Goal: Task Accomplishment & Management: Manage account settings

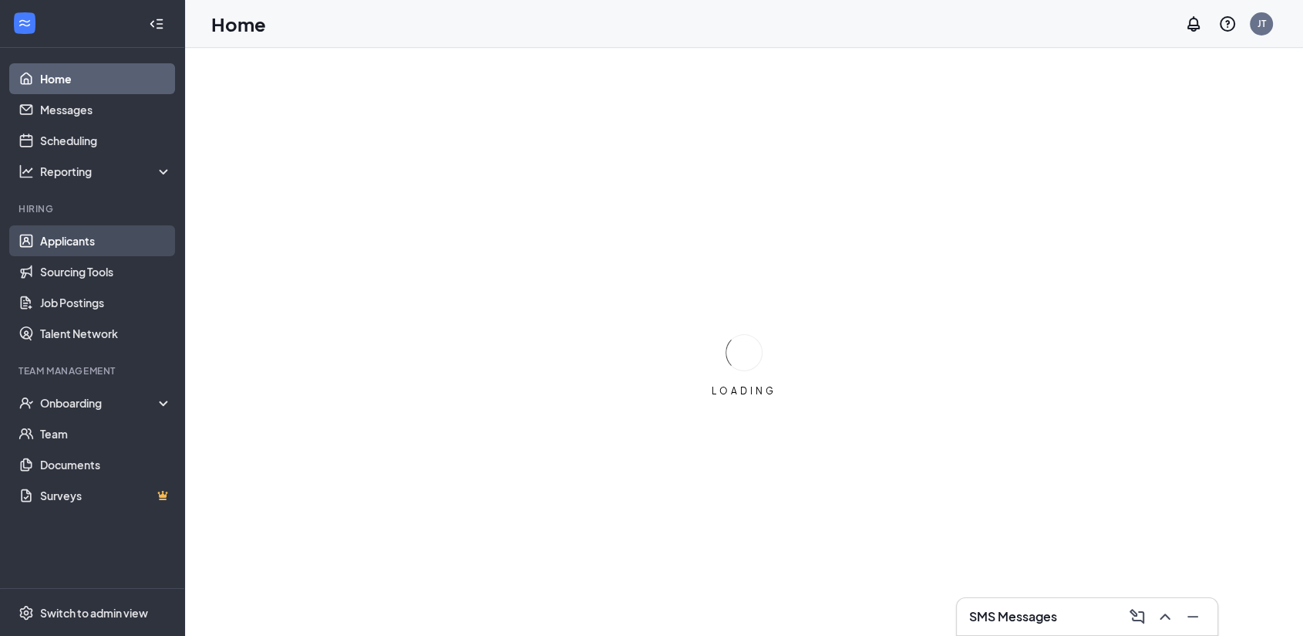
click at [91, 239] on link "Applicants" at bounding box center [106, 240] width 132 height 31
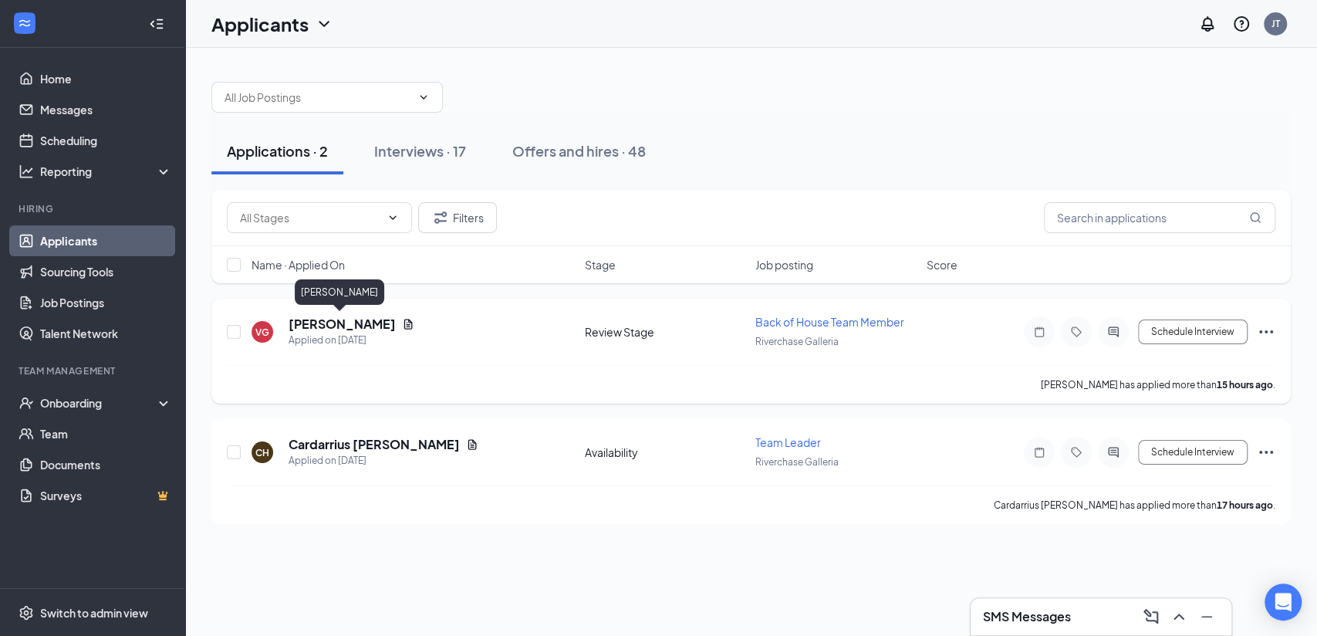
click at [340, 326] on h5 "[PERSON_NAME]" at bounding box center [341, 323] width 107 height 17
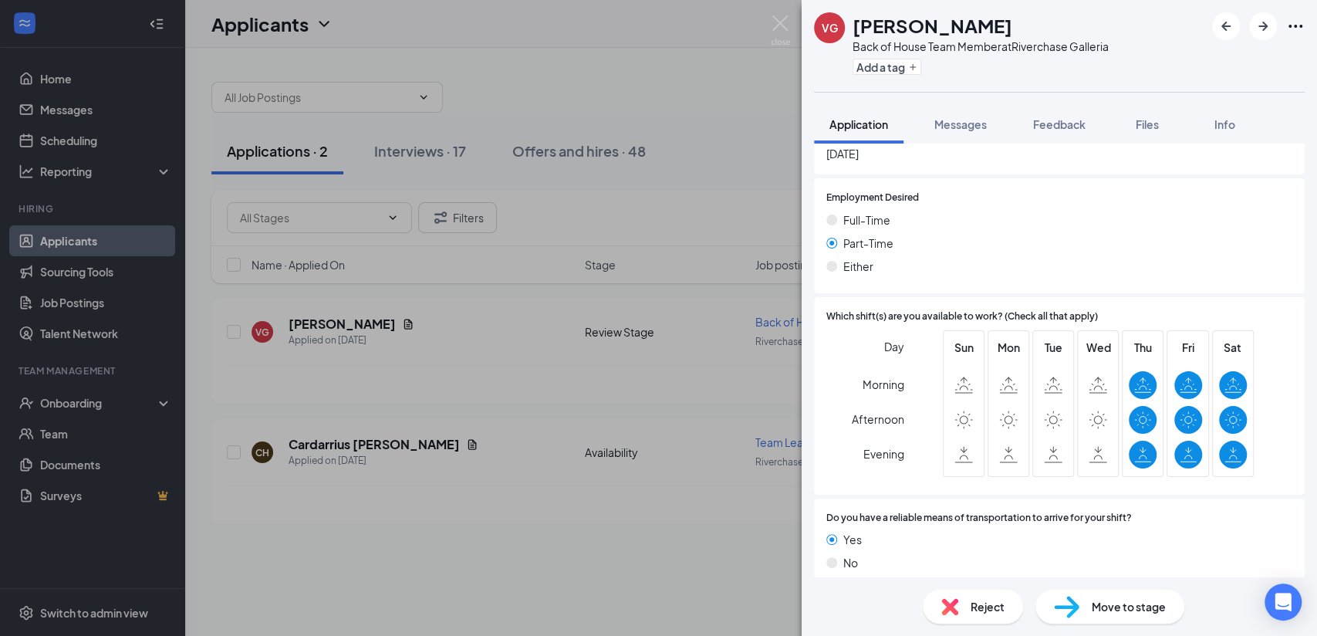
scroll to position [1010, 0]
click at [1122, 602] on span "Move to stage" at bounding box center [1128, 606] width 74 height 17
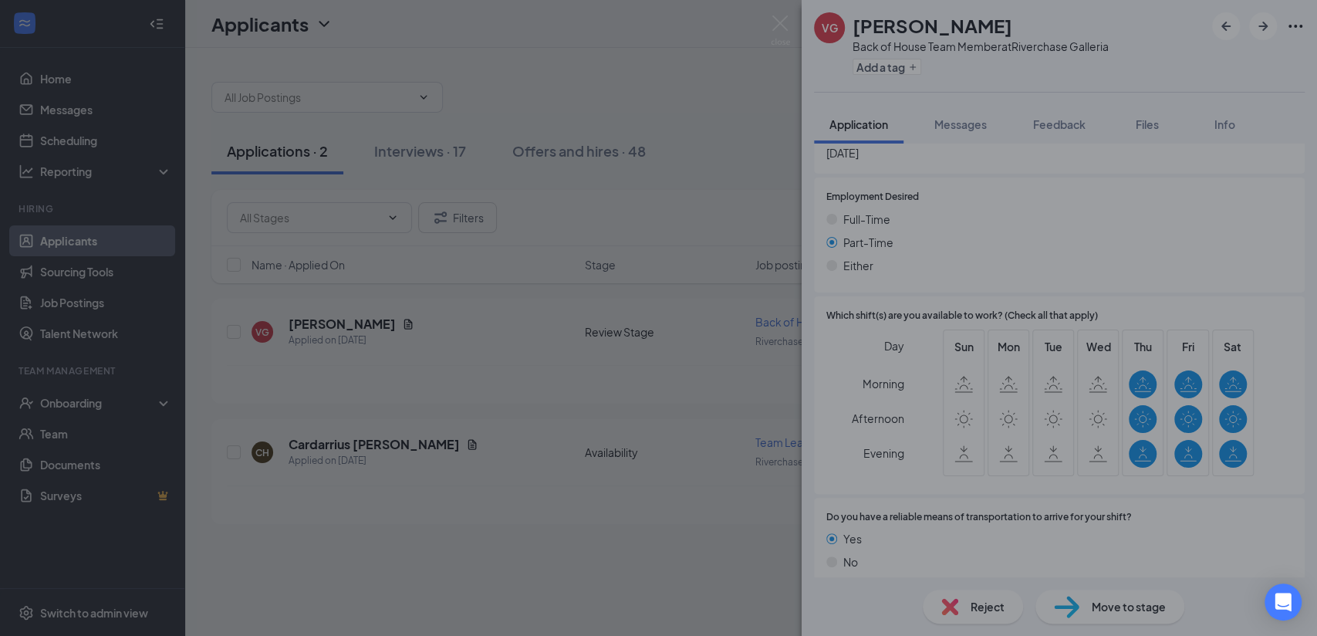
scroll to position [1003, 0]
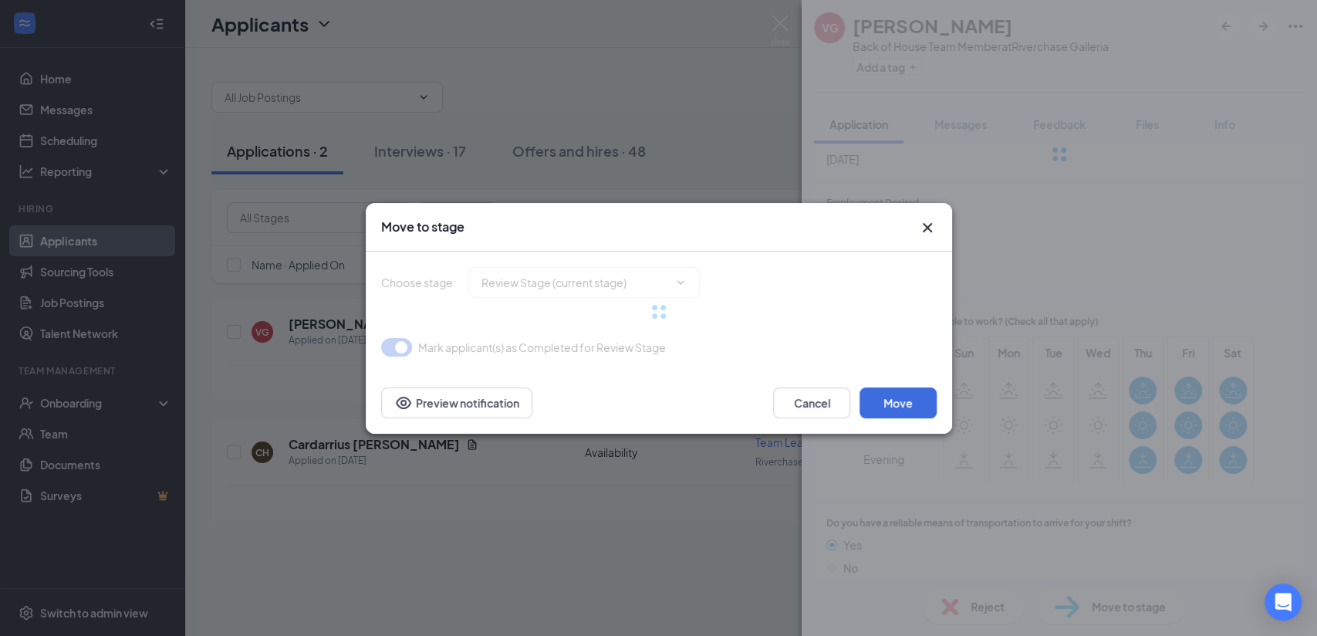
type input "Onsite Interview 1 (next stage)"
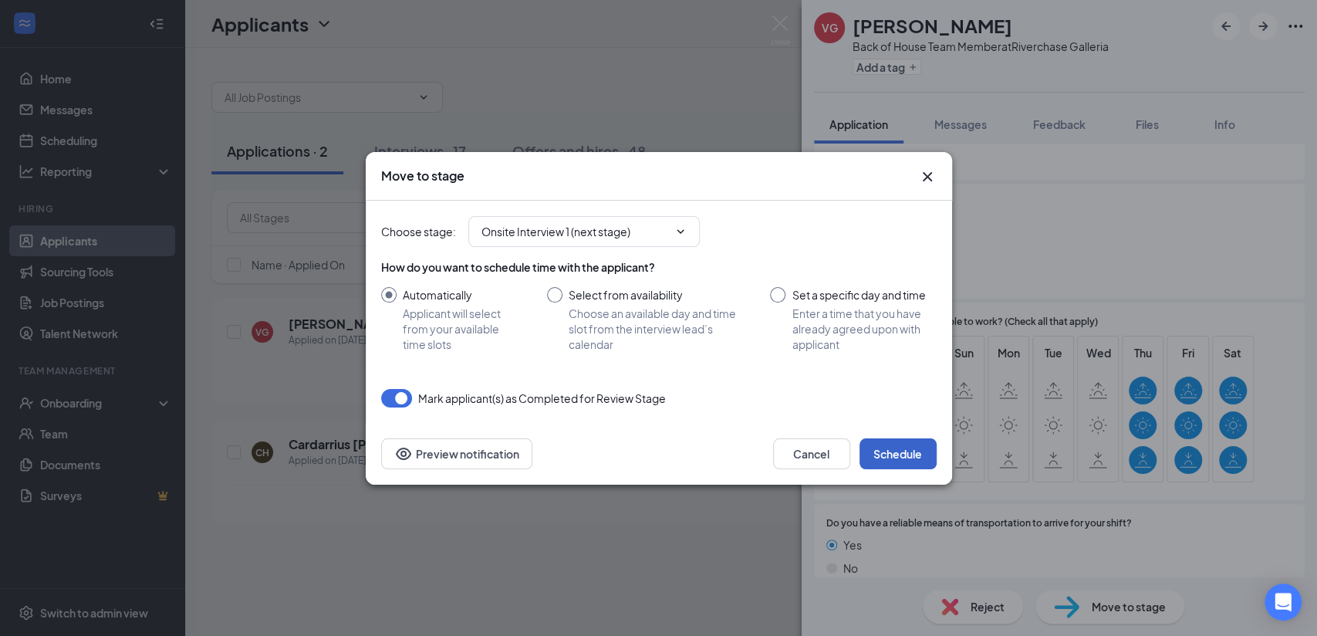
click at [913, 455] on button "Schedule" at bounding box center [897, 453] width 77 height 31
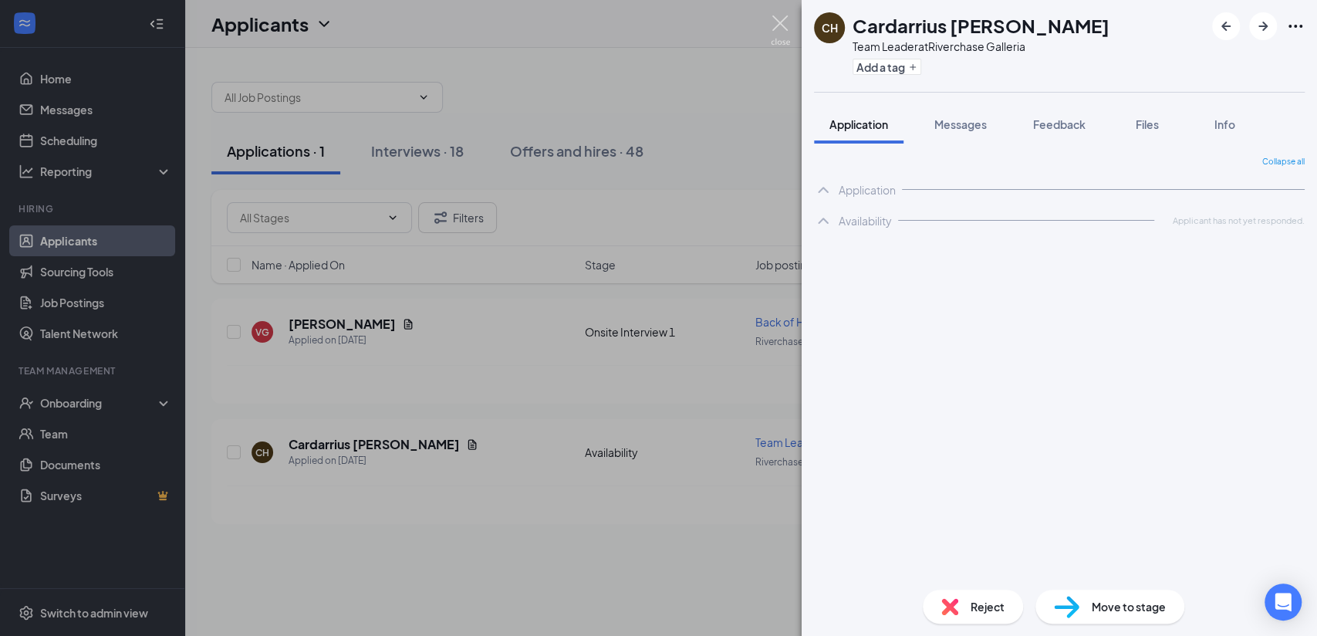
click at [778, 20] on img at bounding box center [780, 30] width 19 height 30
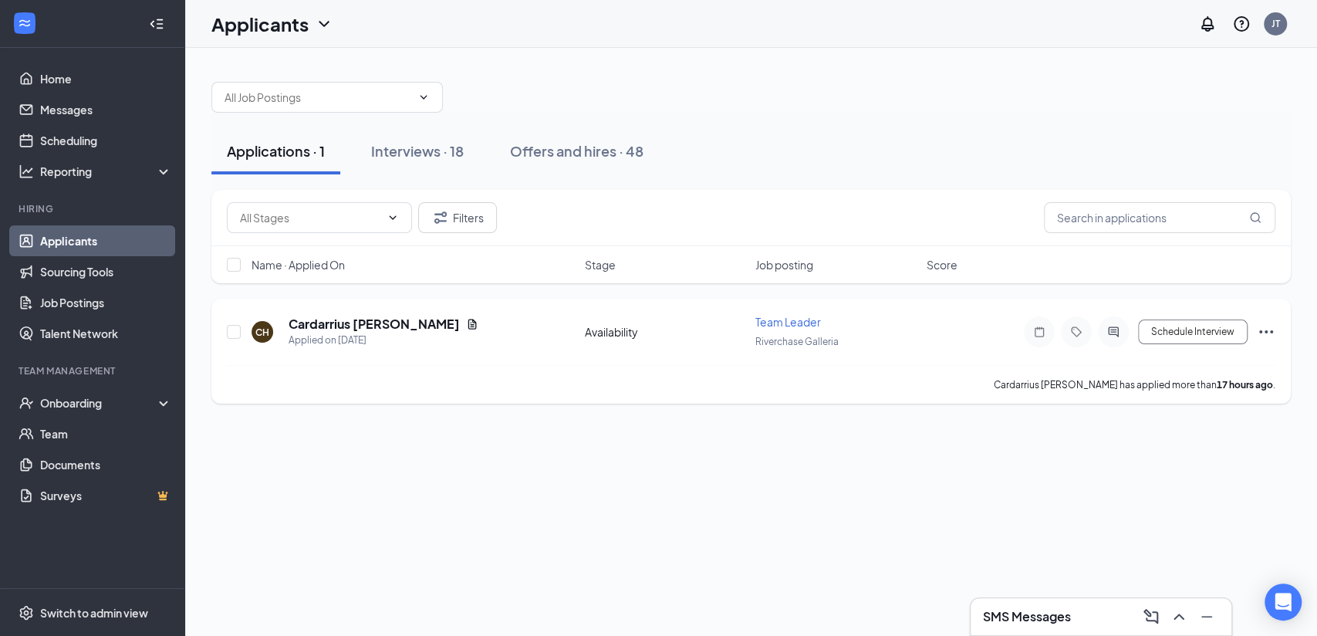
click at [1262, 331] on icon "Ellipses" at bounding box center [1265, 331] width 19 height 19
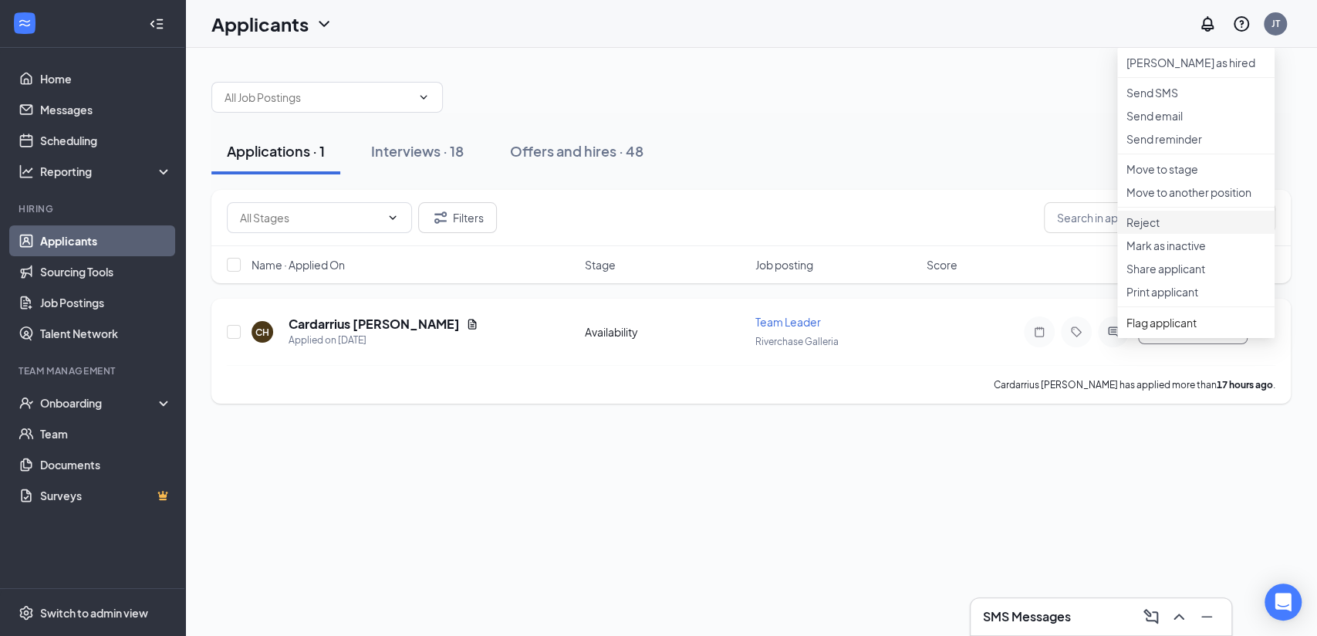
click at [1155, 230] on p "Reject" at bounding box center [1195, 221] width 139 height 15
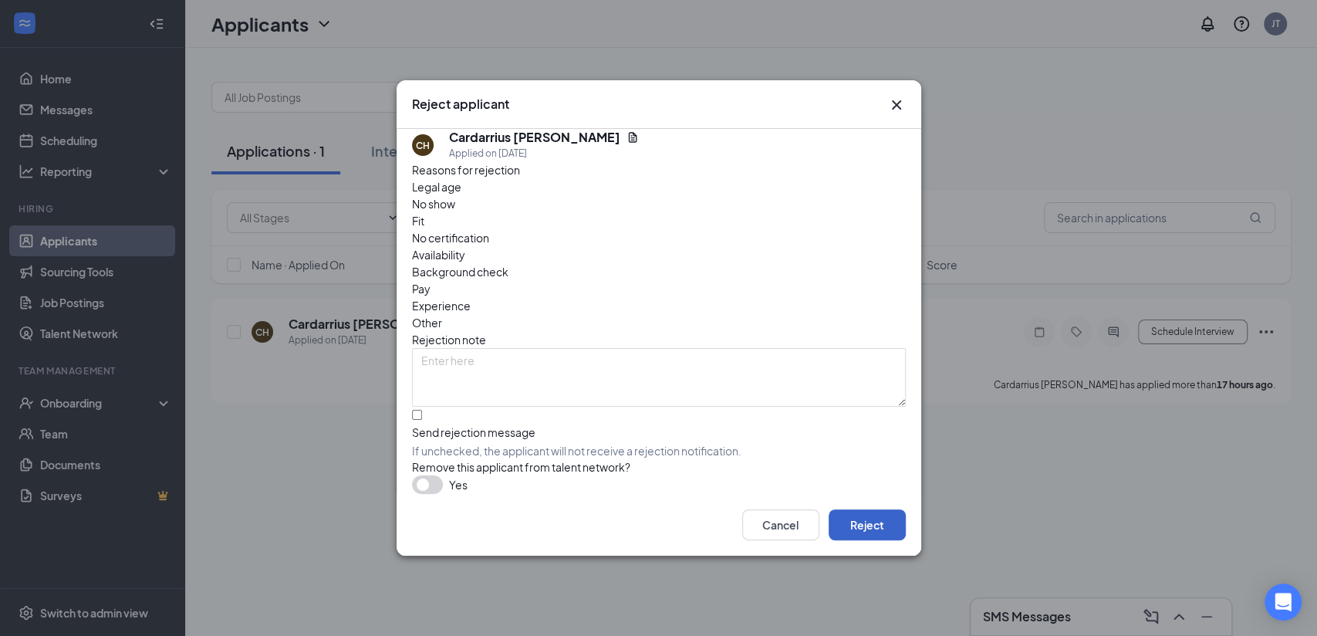
click at [870, 526] on button "Reject" at bounding box center [866, 524] width 77 height 31
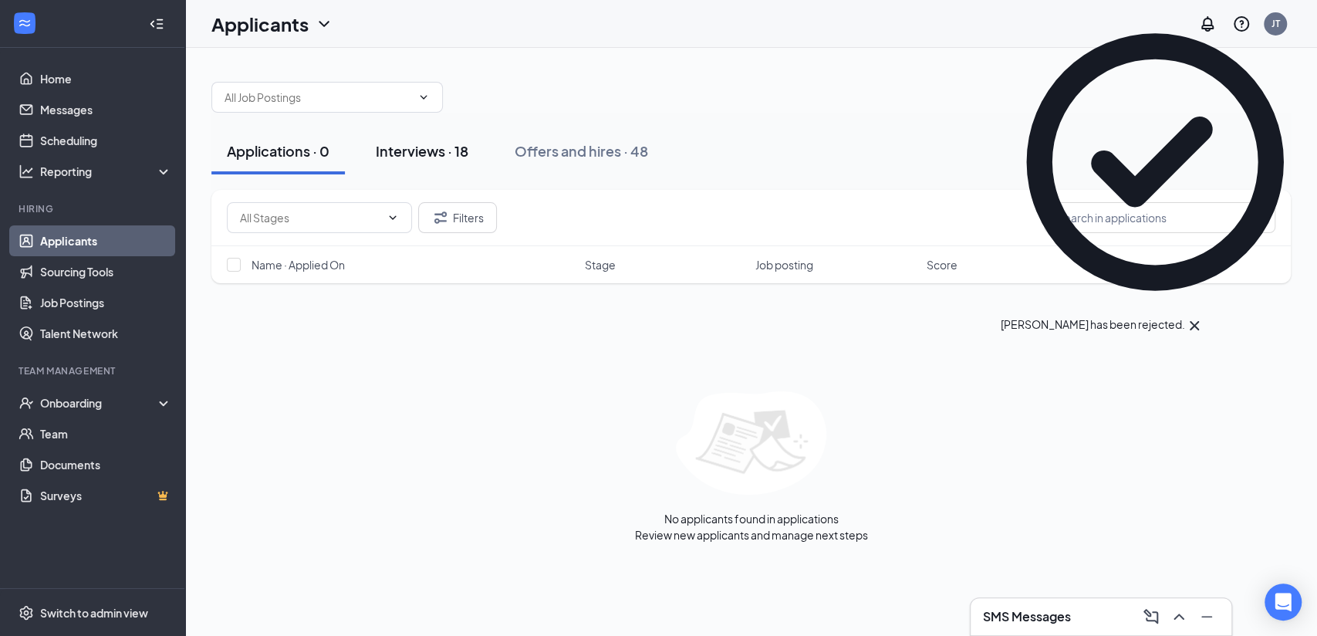
click at [448, 153] on div "Interviews · 18" at bounding box center [422, 150] width 93 height 19
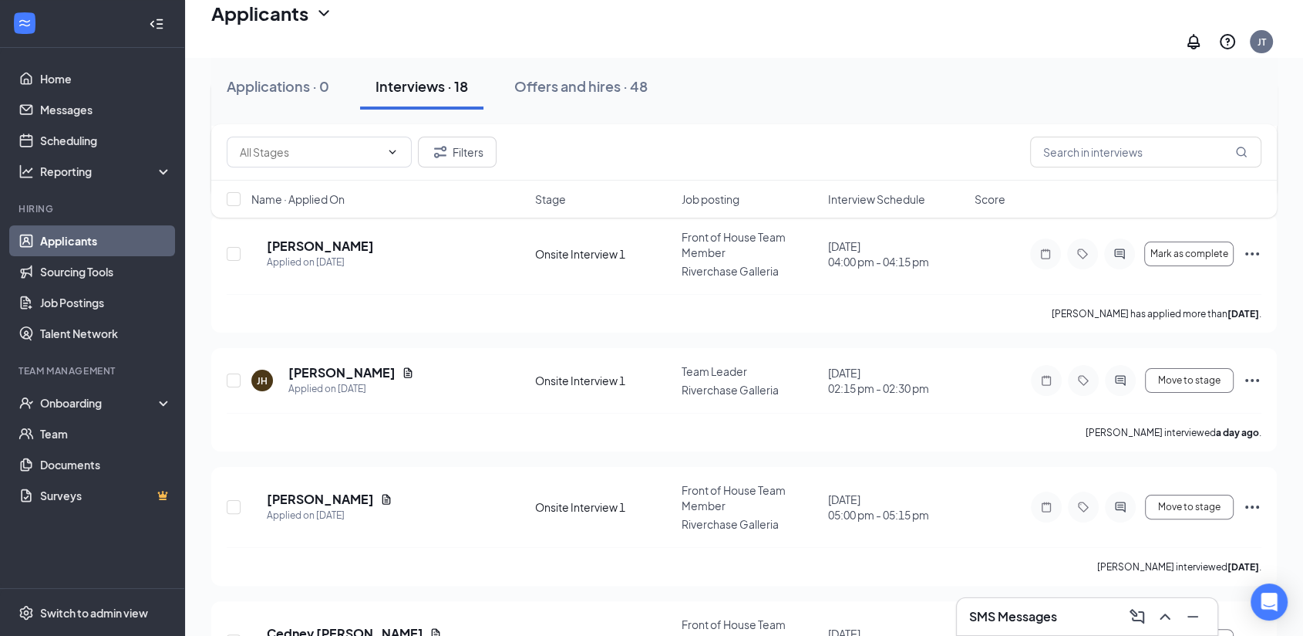
scroll to position [257, 0]
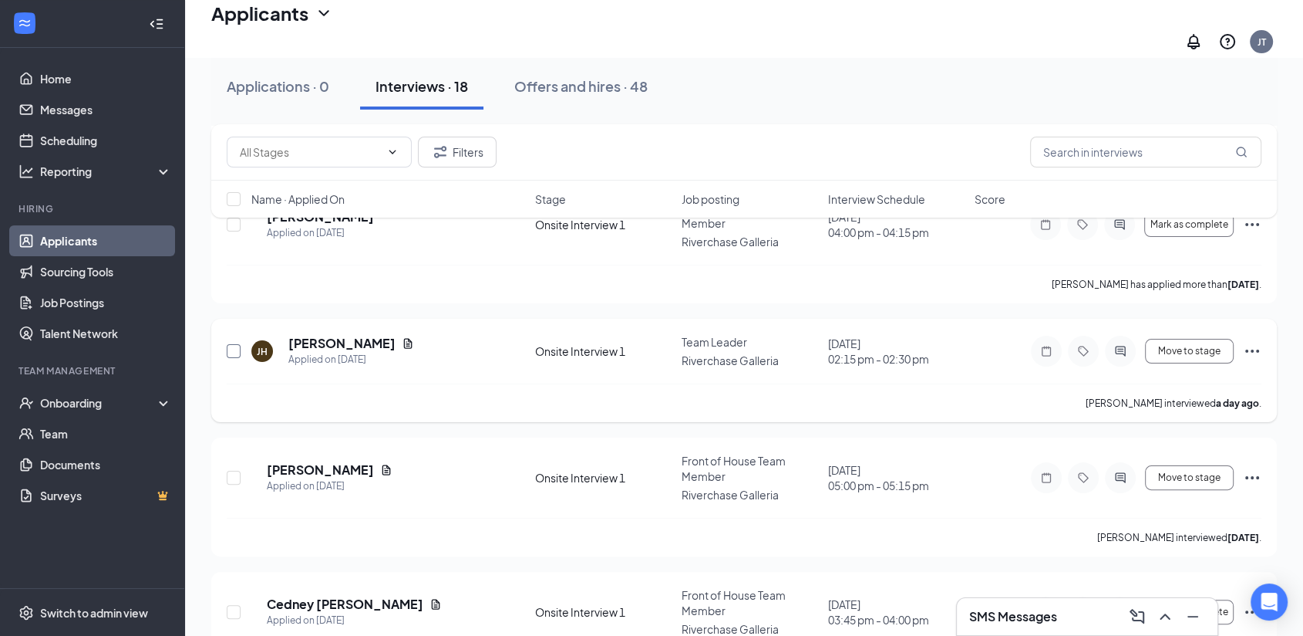
click at [228, 344] on input "checkbox" at bounding box center [234, 351] width 14 height 14
checkbox input "true"
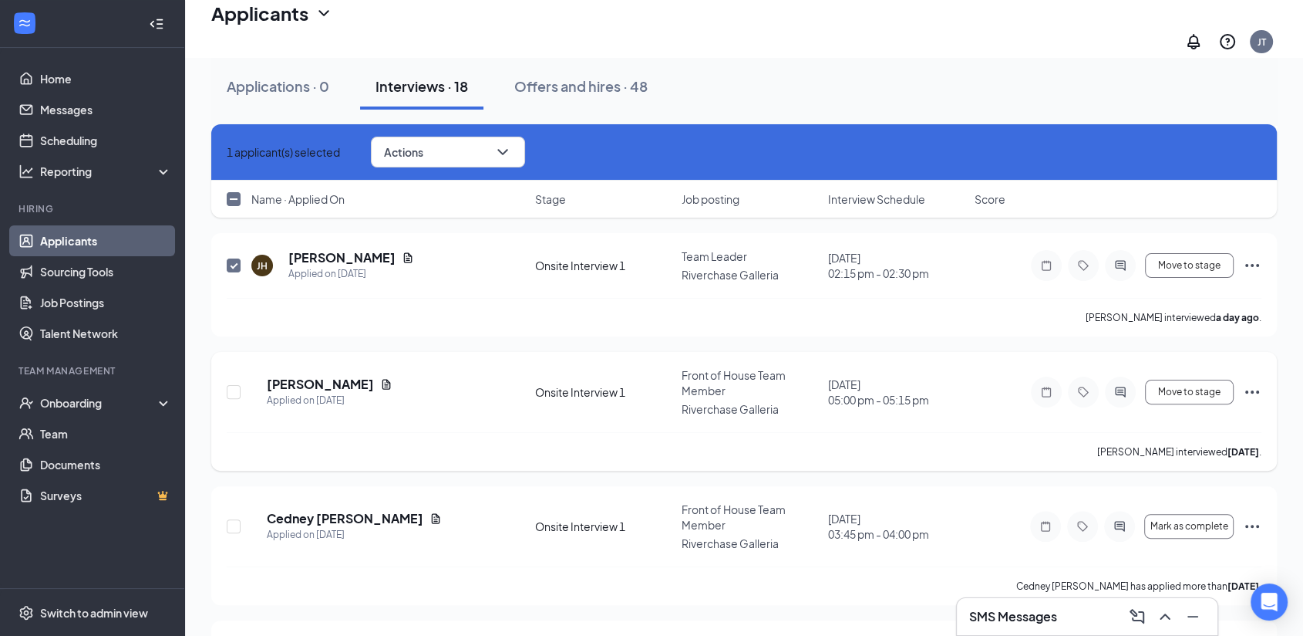
scroll to position [428, 0]
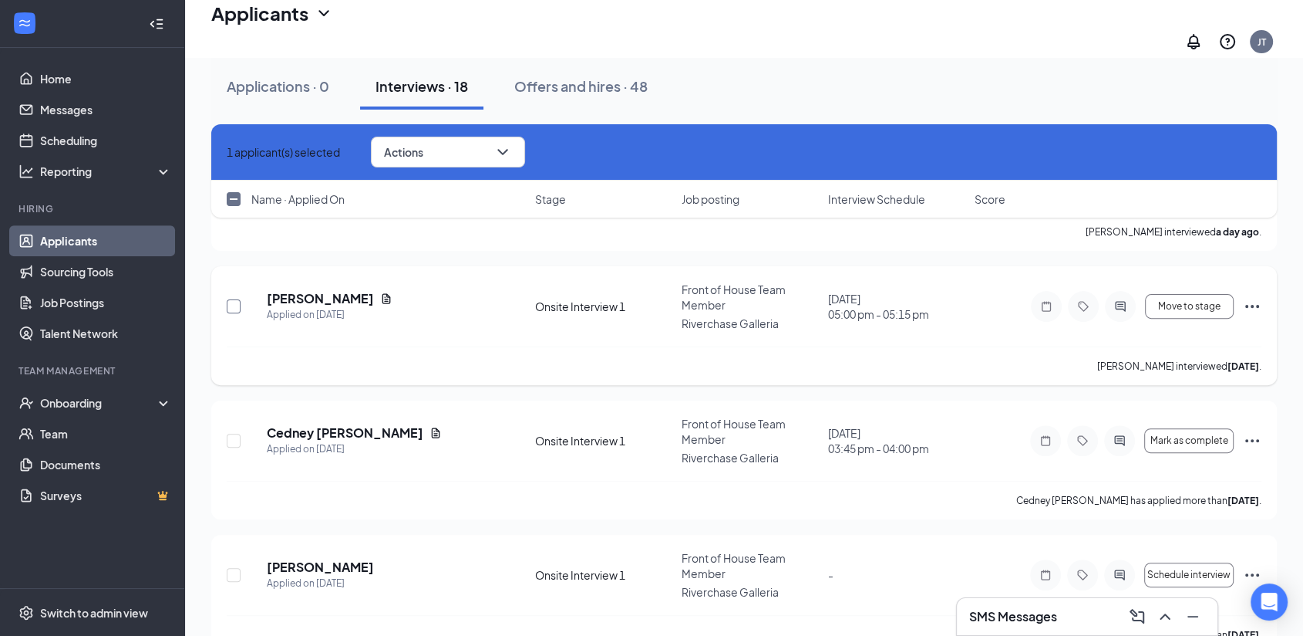
click at [231, 299] on input "checkbox" at bounding box center [234, 306] width 14 height 14
checkbox input "true"
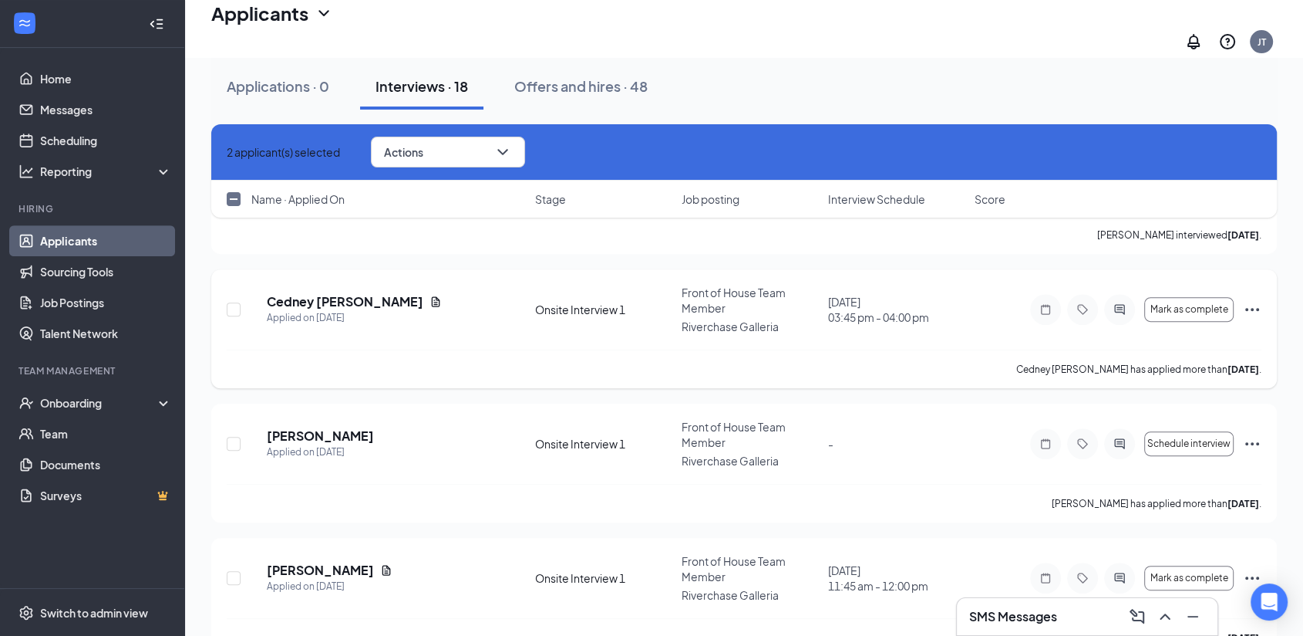
scroll to position [599, 0]
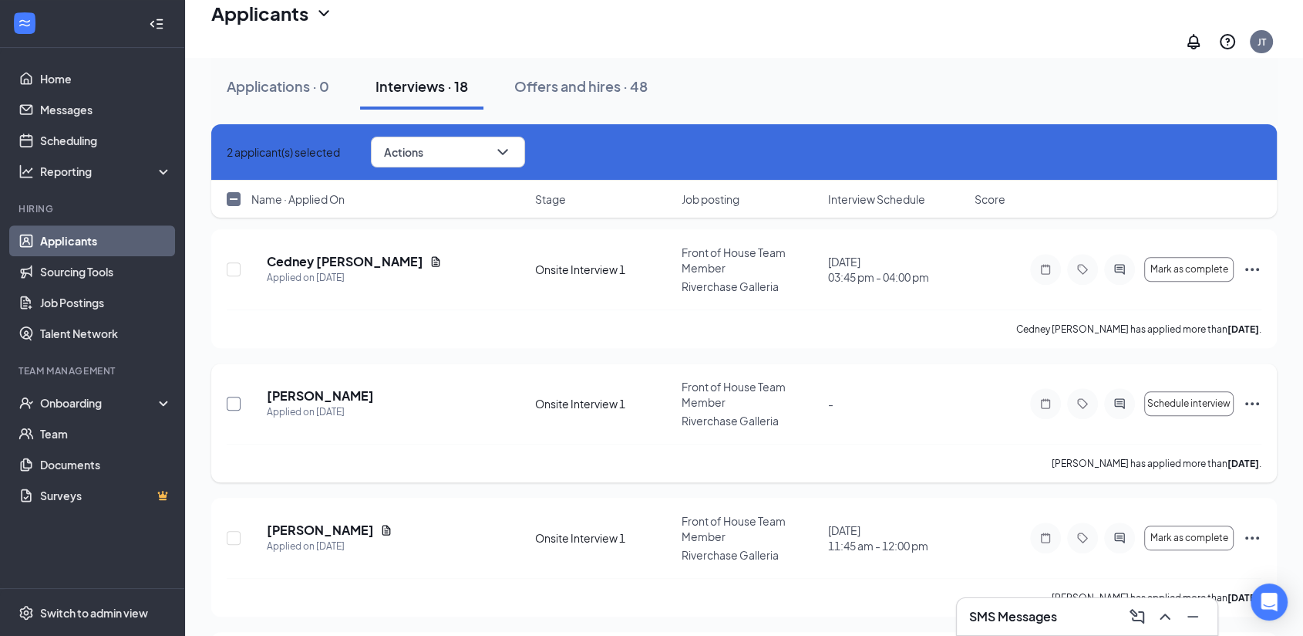
click at [238, 396] on input "checkbox" at bounding box center [234, 403] width 14 height 14
checkbox input "true"
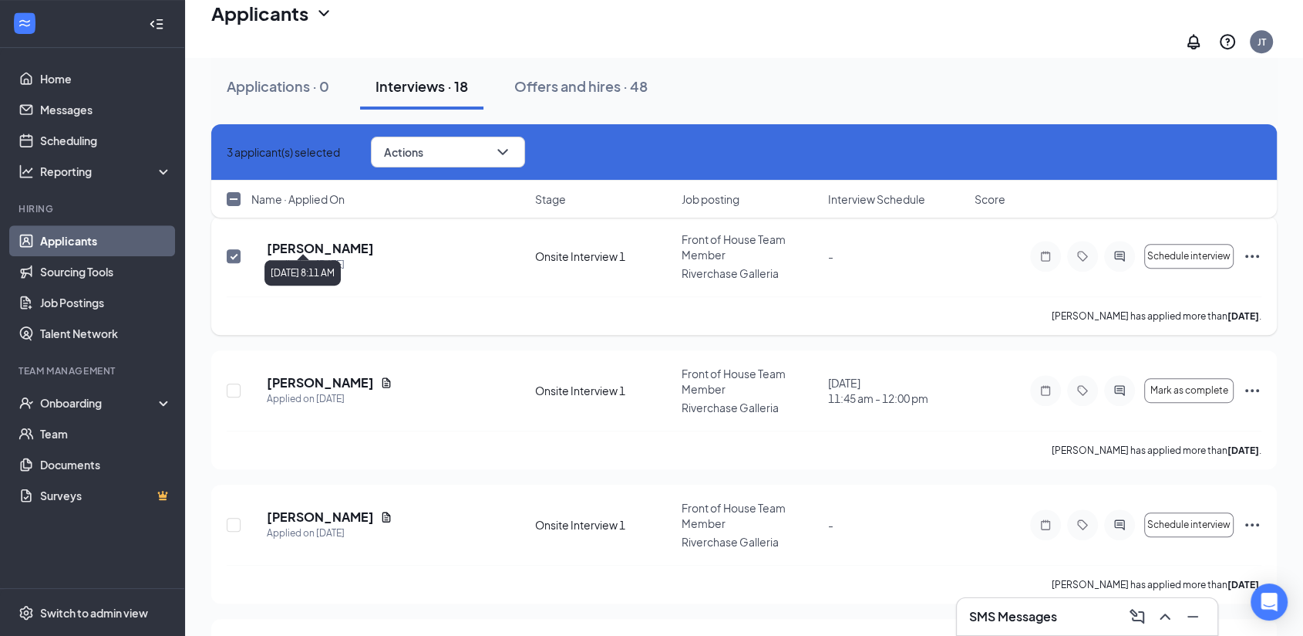
scroll to position [771, 0]
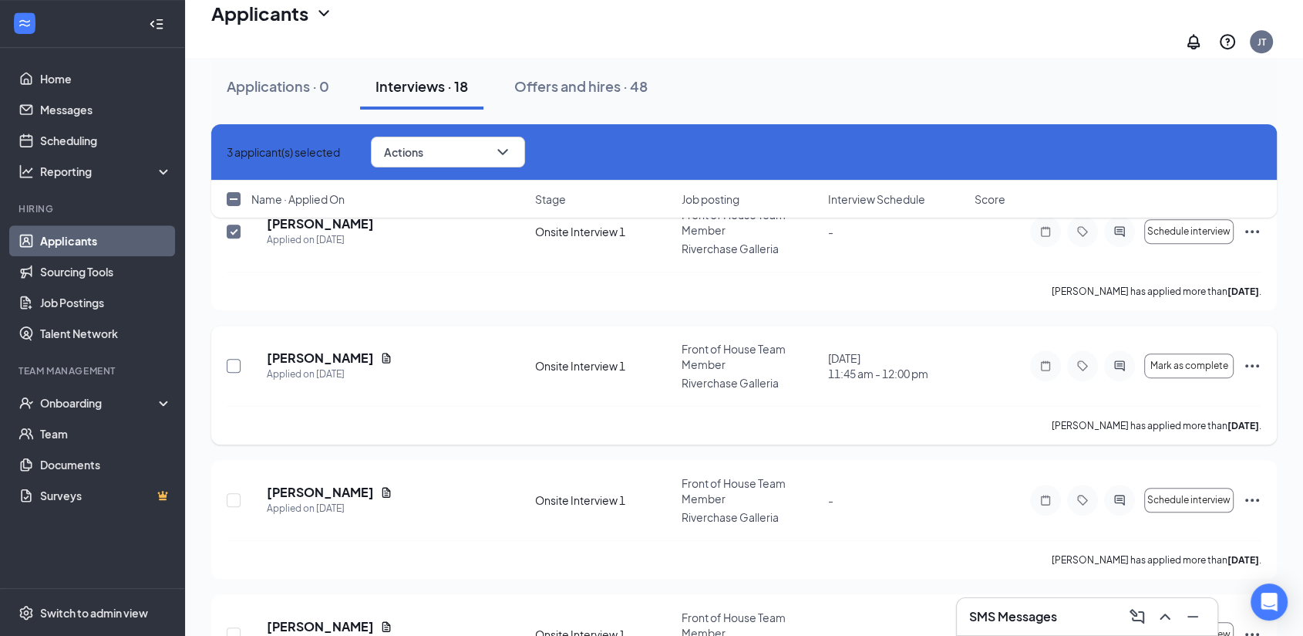
click at [231, 359] on input "checkbox" at bounding box center [234, 366] width 14 height 14
checkbox input "true"
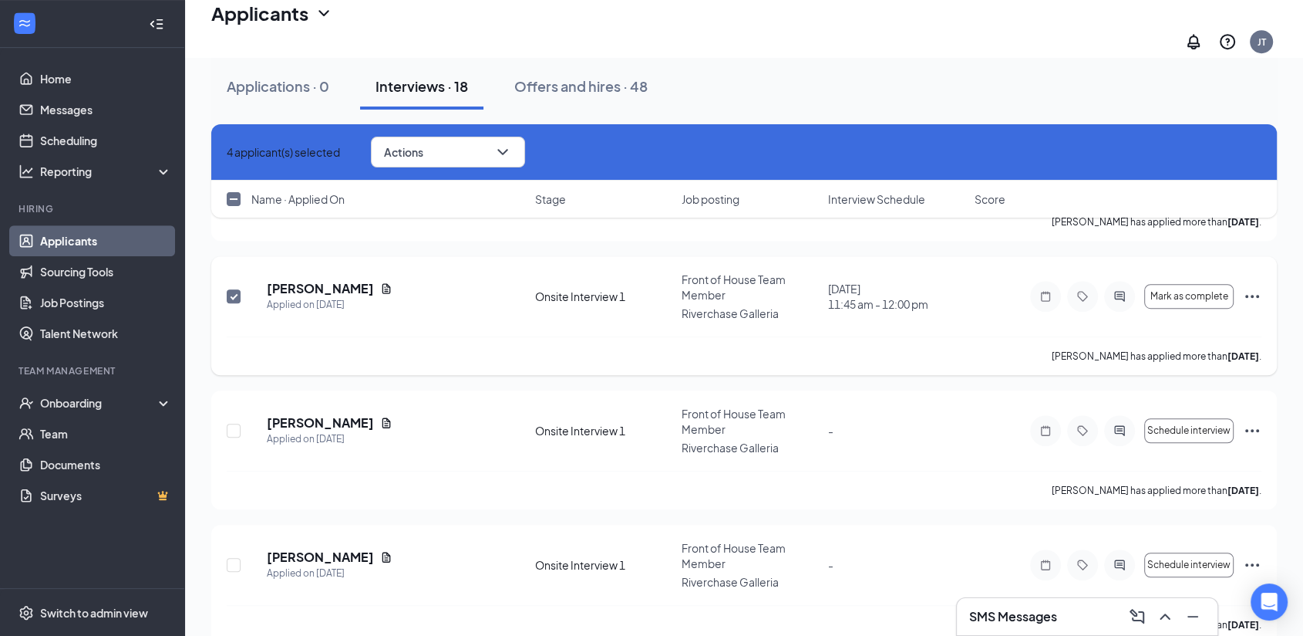
scroll to position [942, 0]
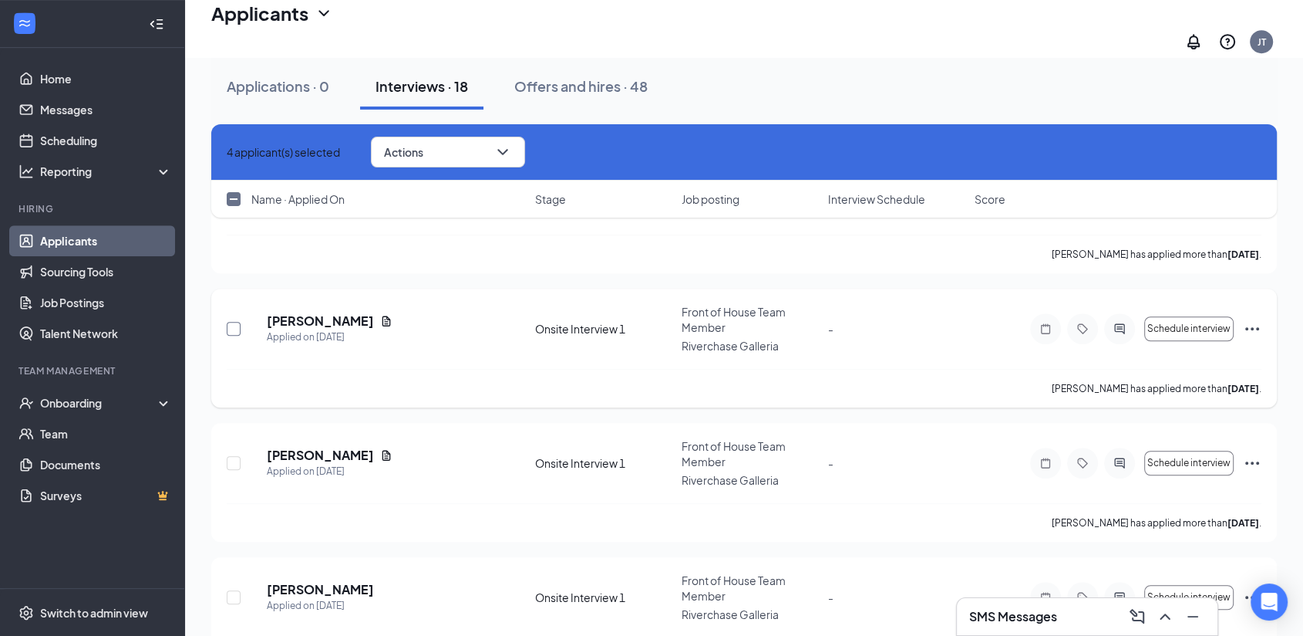
click at [228, 322] on input "checkbox" at bounding box center [234, 329] width 14 height 14
checkbox input "true"
click at [240, 456] on input "checkbox" at bounding box center [234, 463] width 14 height 14
click at [235, 456] on input "checkbox" at bounding box center [234, 463] width 14 height 14
click at [228, 456] on input "checkbox" at bounding box center [234, 463] width 14 height 14
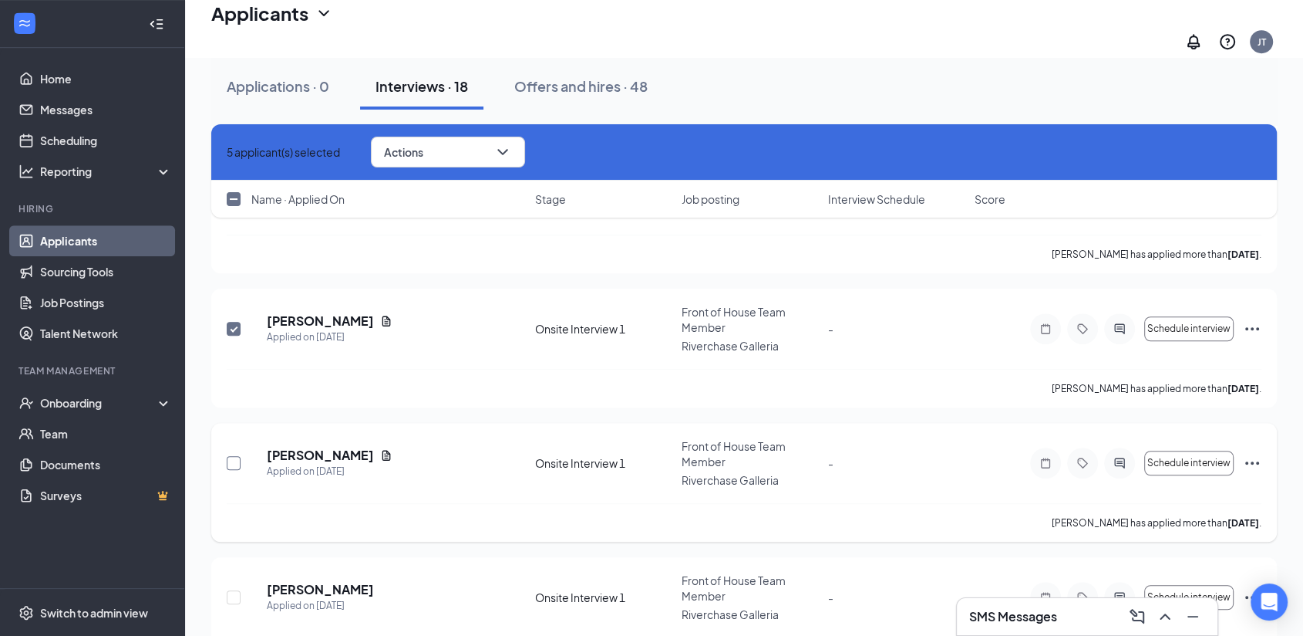
checkbox input "true"
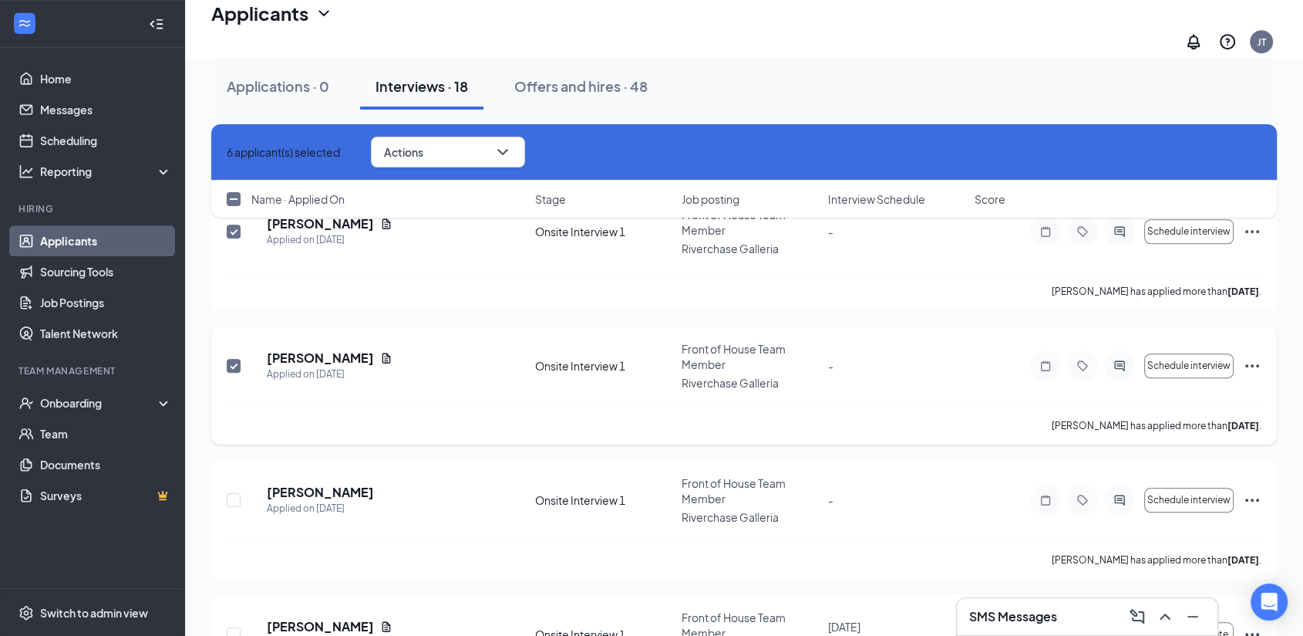
scroll to position [1114, 0]
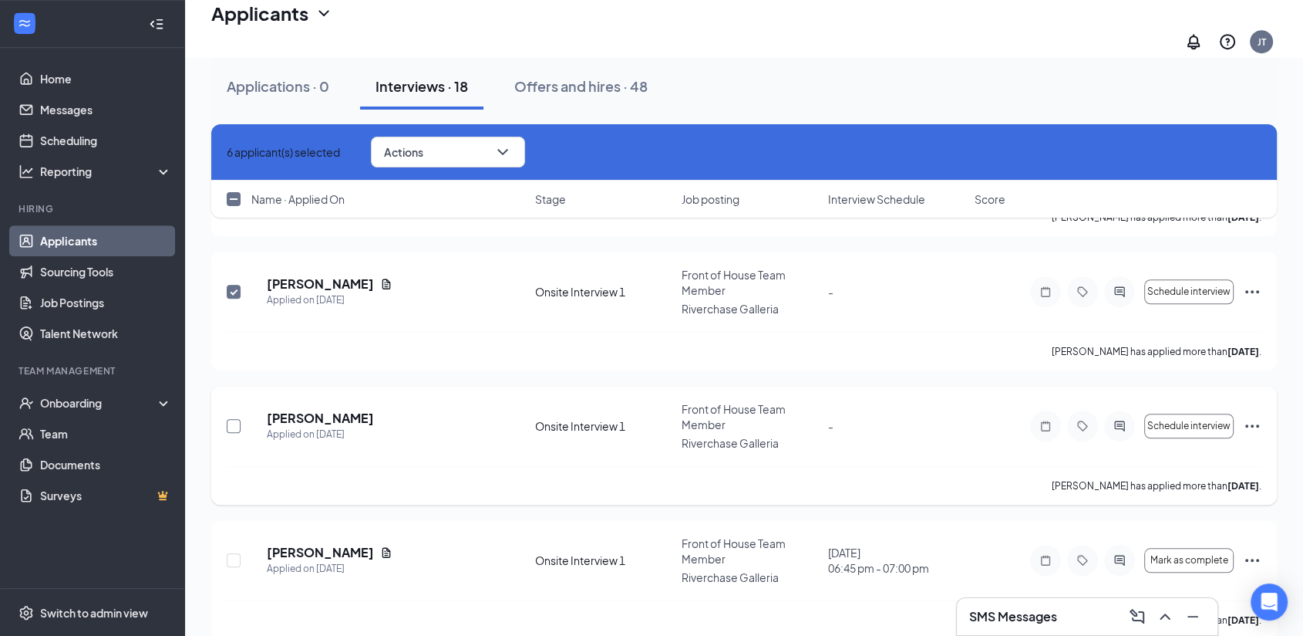
click at [236, 419] on input "checkbox" at bounding box center [234, 426] width 14 height 14
checkbox input "true"
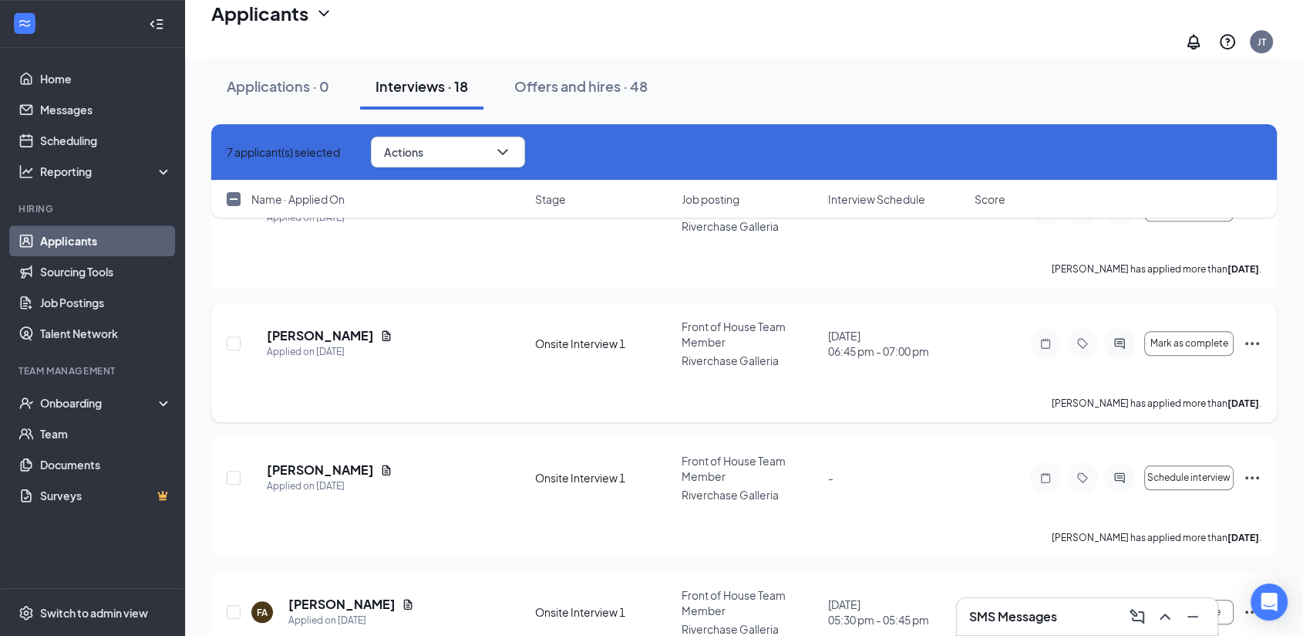
scroll to position [1371, 0]
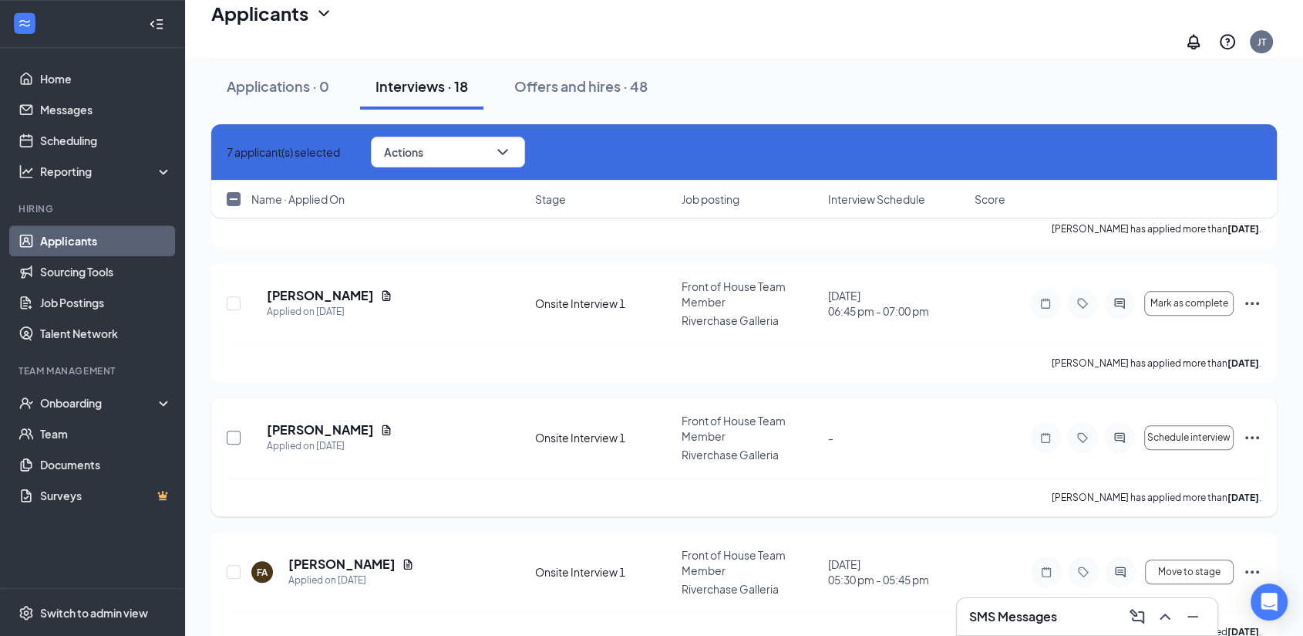
click at [233, 430] on input "checkbox" at bounding box center [234, 437] width 14 height 14
checkbox input "true"
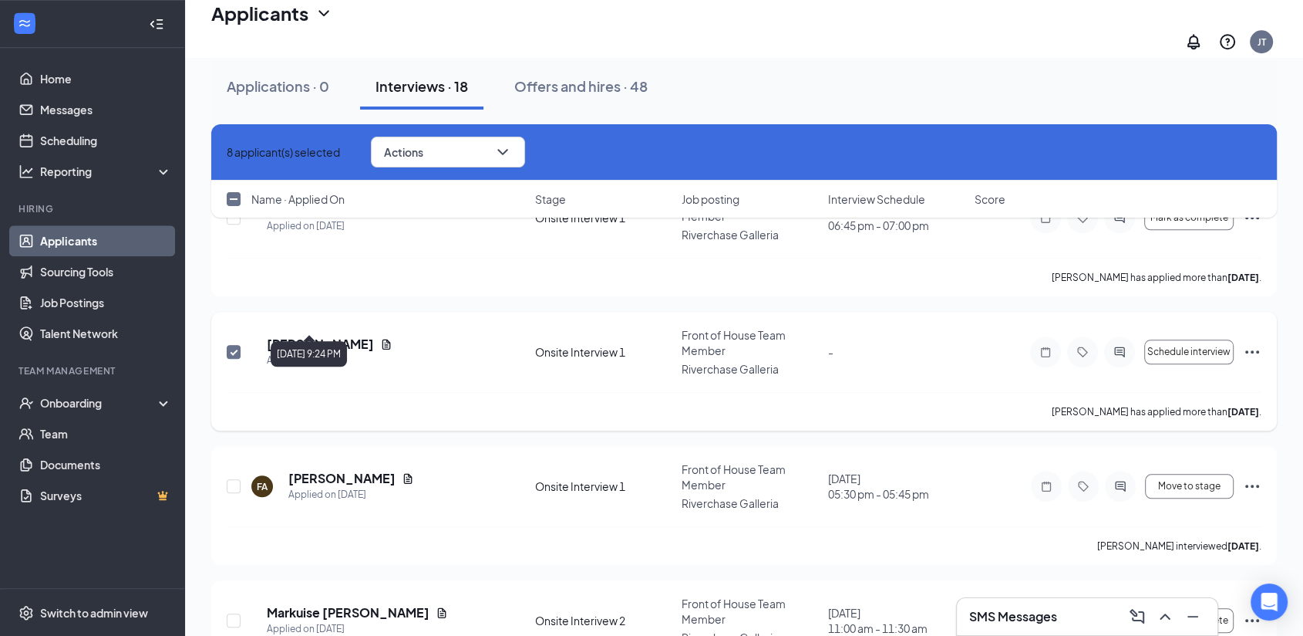
scroll to position [1543, 0]
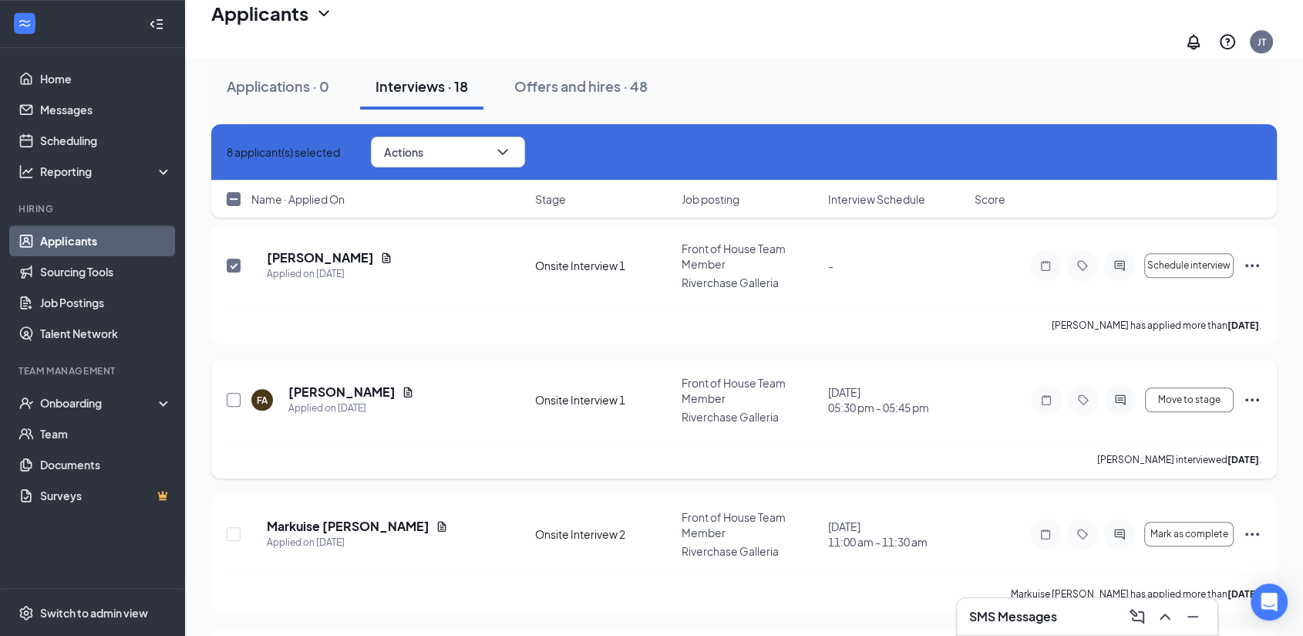
click at [238, 393] on input "checkbox" at bounding box center [234, 400] width 14 height 14
checkbox input "true"
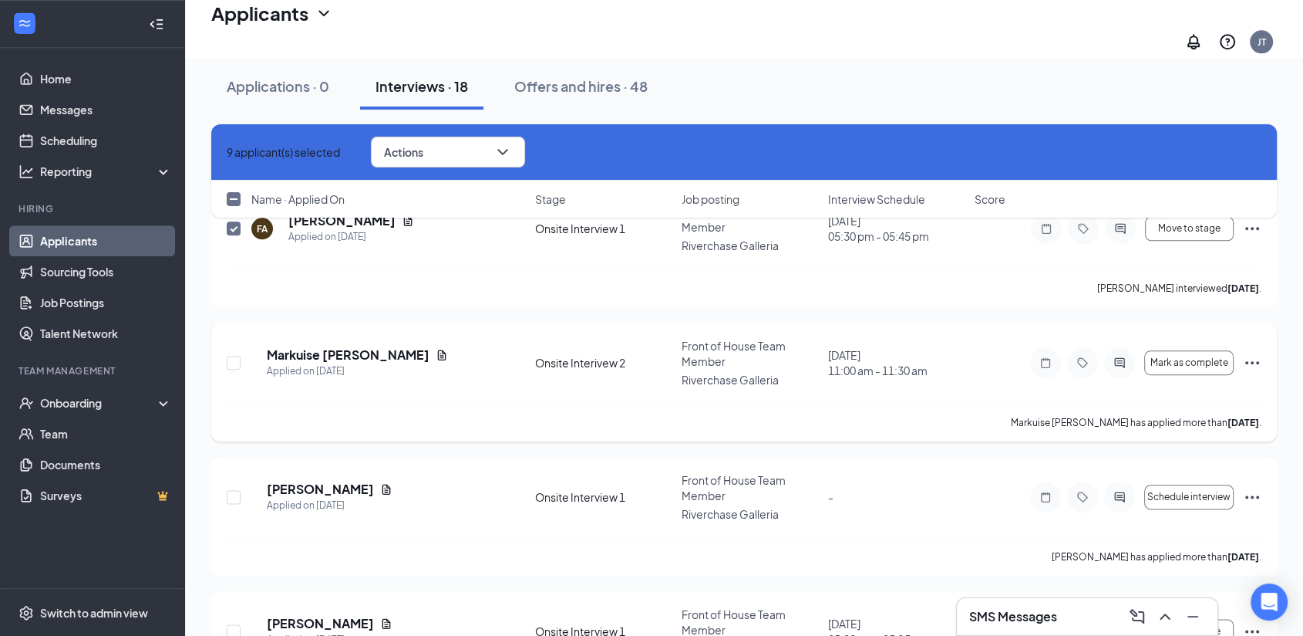
scroll to position [1799, 0]
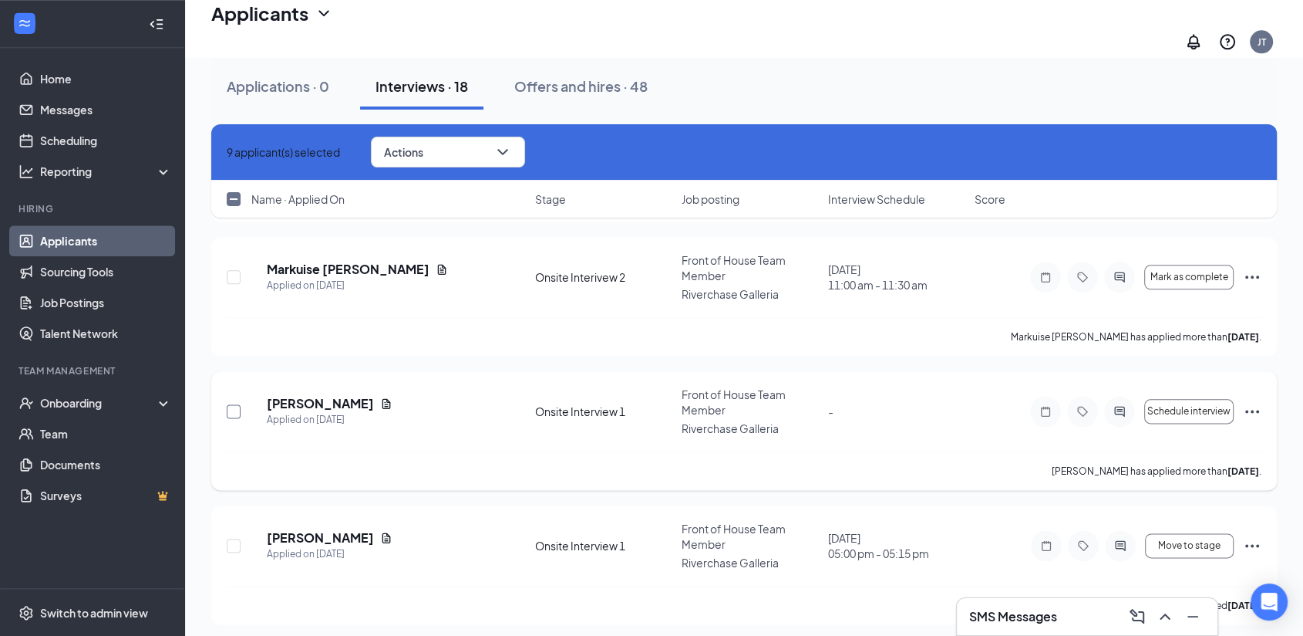
click at [236, 404] on input "checkbox" at bounding box center [234, 411] width 14 height 14
checkbox input "true"
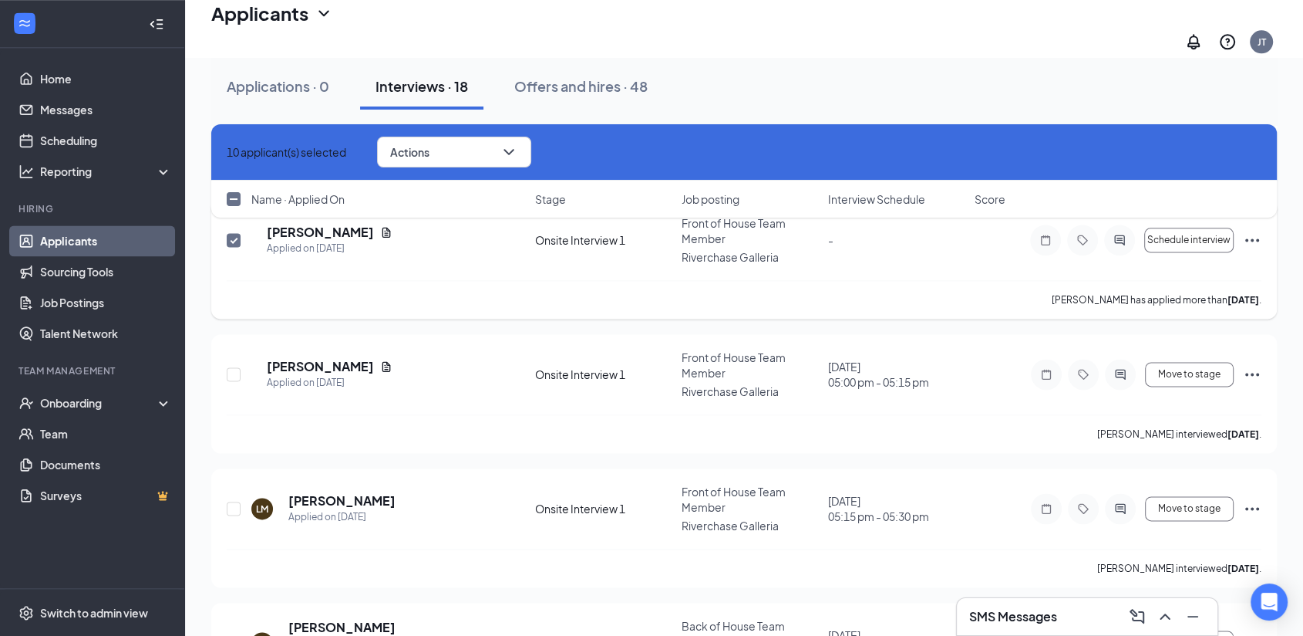
scroll to position [2024, 0]
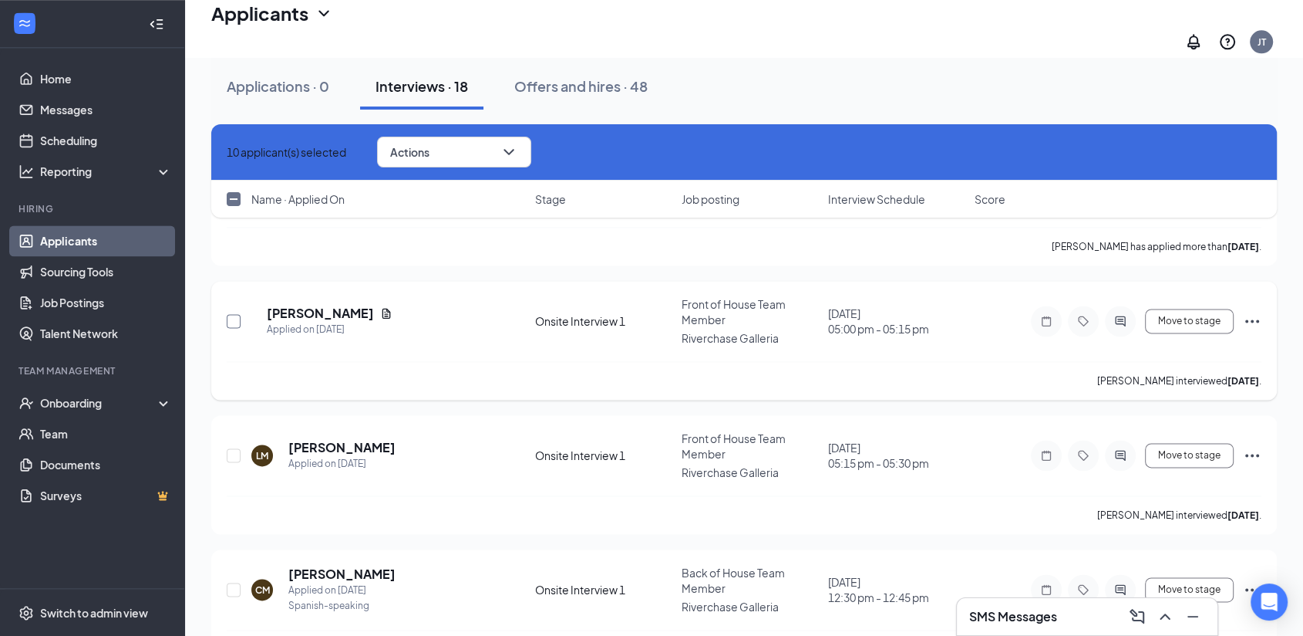
click at [230, 314] on input "checkbox" at bounding box center [234, 321] width 14 height 14
checkbox input "true"
click at [235, 448] on input "checkbox" at bounding box center [234, 455] width 14 height 14
checkbox input "true"
click at [234, 582] on input "checkbox" at bounding box center [234, 589] width 14 height 14
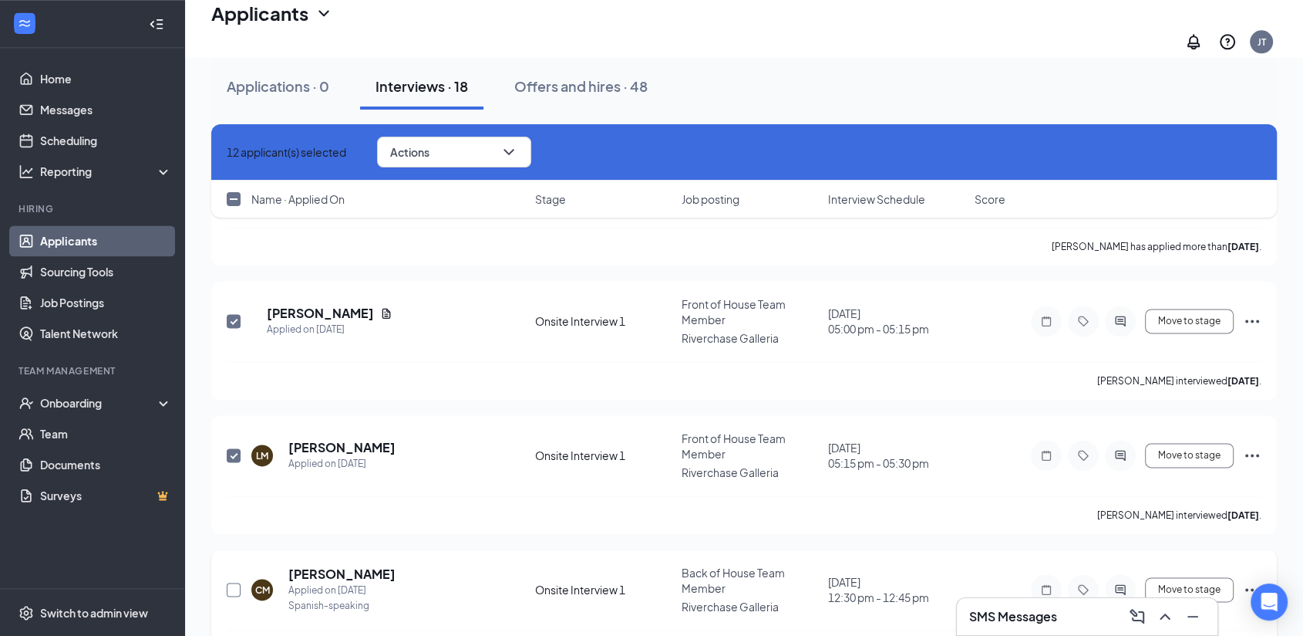
checkbox input "true"
click at [493, 149] on button "Actions" at bounding box center [454, 152] width 154 height 31
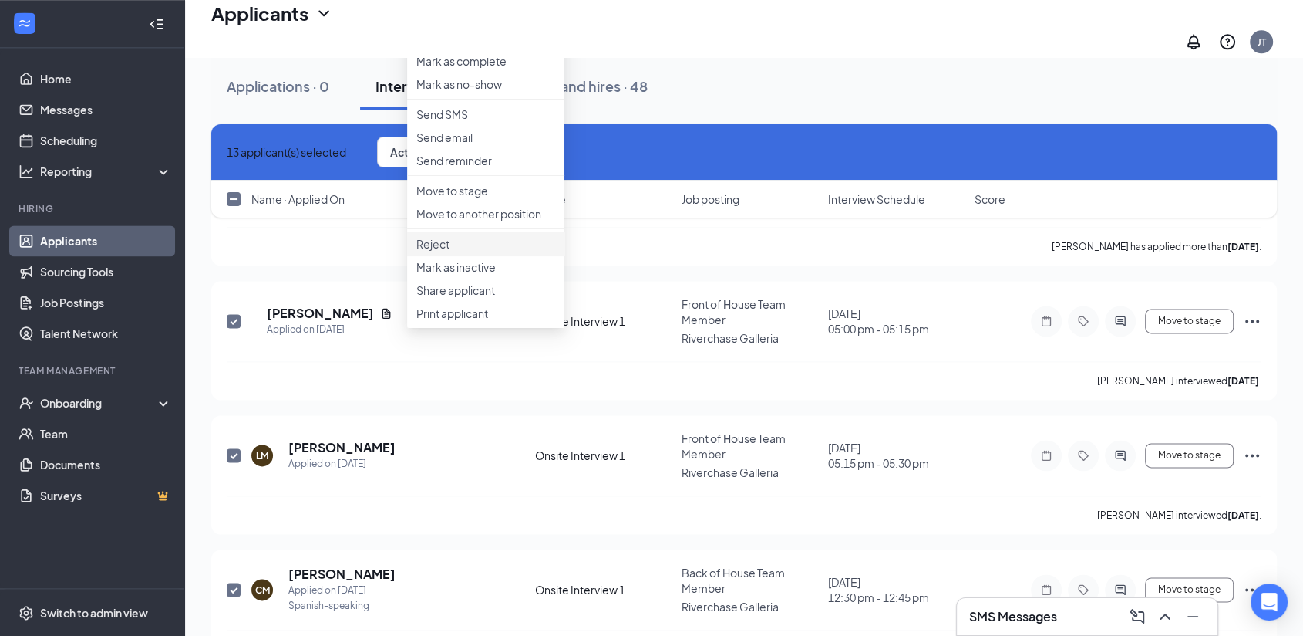
click at [452, 251] on p "Reject" at bounding box center [485, 243] width 139 height 15
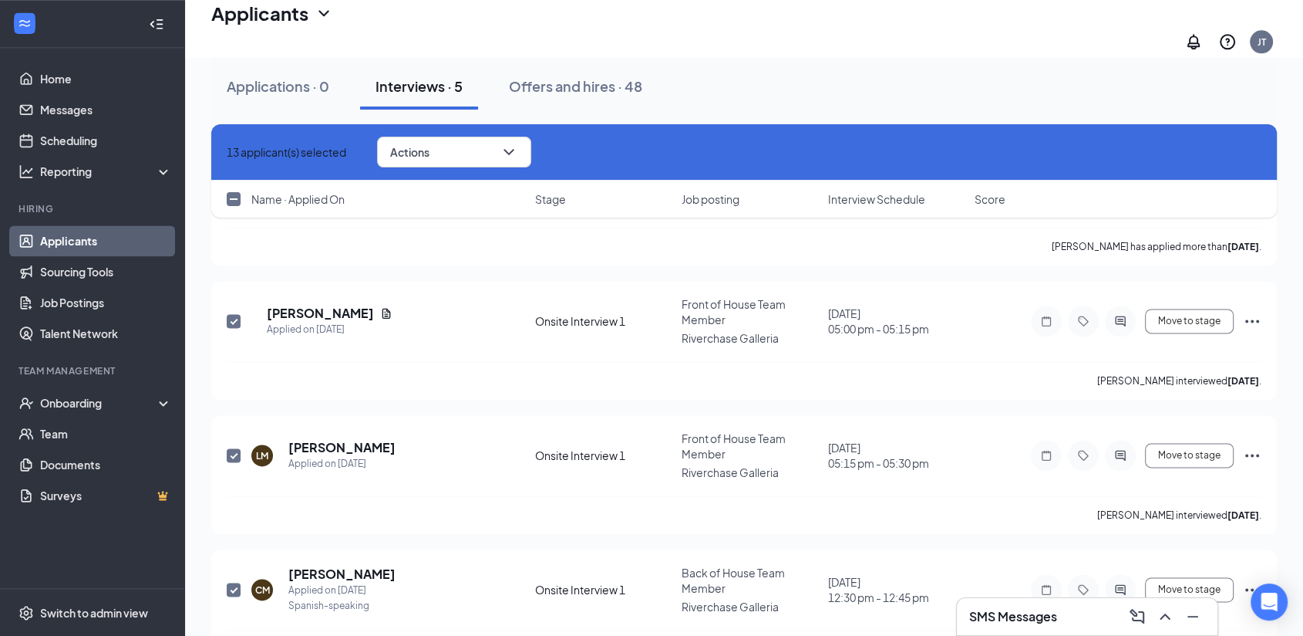
checkbox input "false"
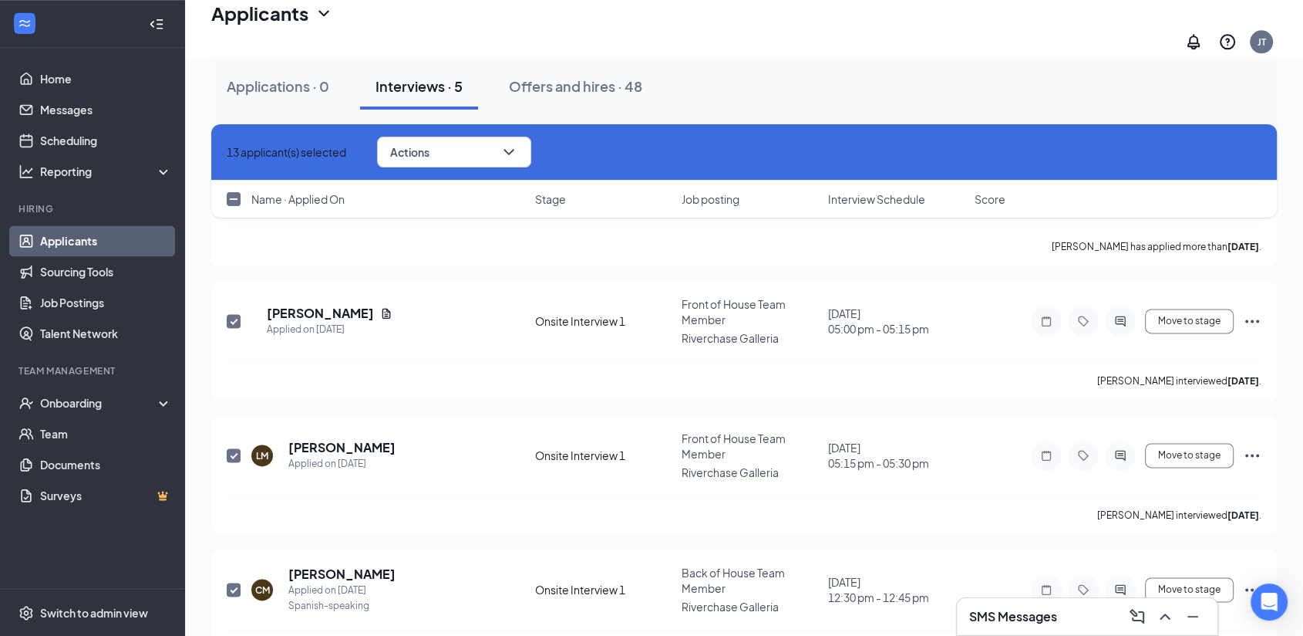
checkbox input "false"
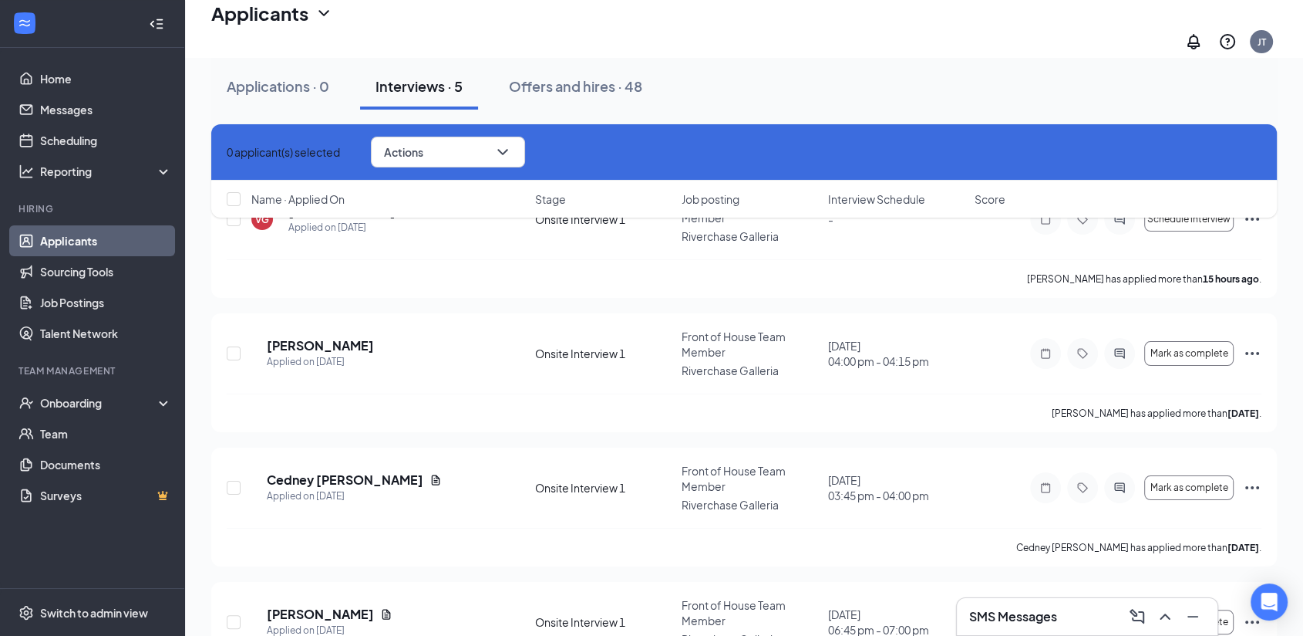
scroll to position [126, 0]
